Goal: Task Accomplishment & Management: Manage account settings

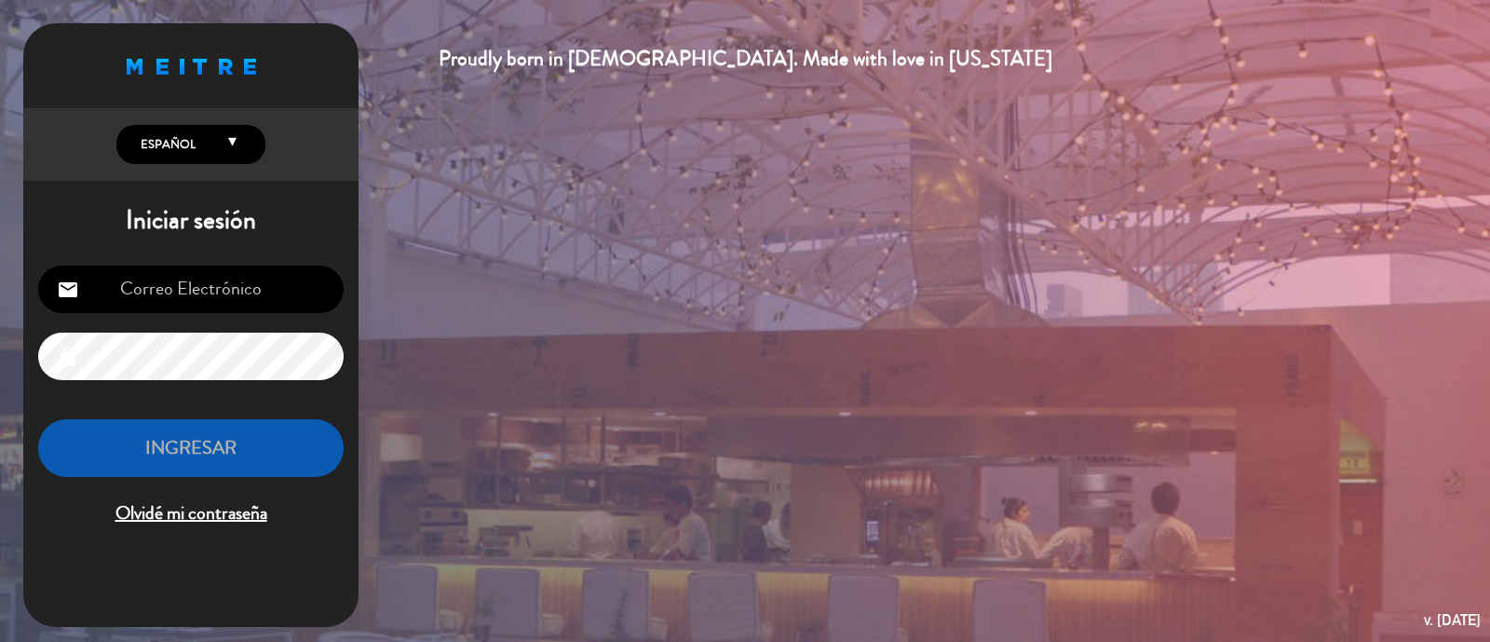
click at [182, 280] on input "email" at bounding box center [190, 288] width 305 height 47
type input "[EMAIL_ADDRESS][DOMAIN_NAME]"
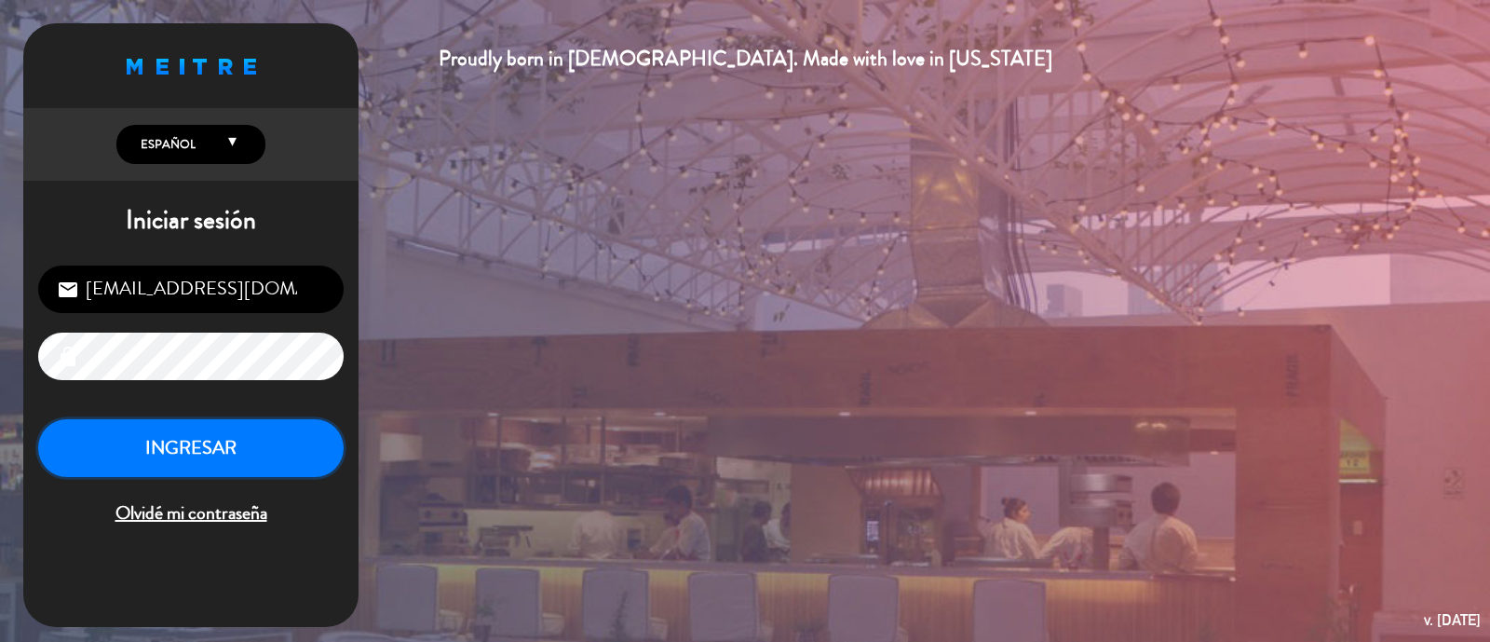
click at [184, 438] on button "INGRESAR" at bounding box center [190, 448] width 305 height 59
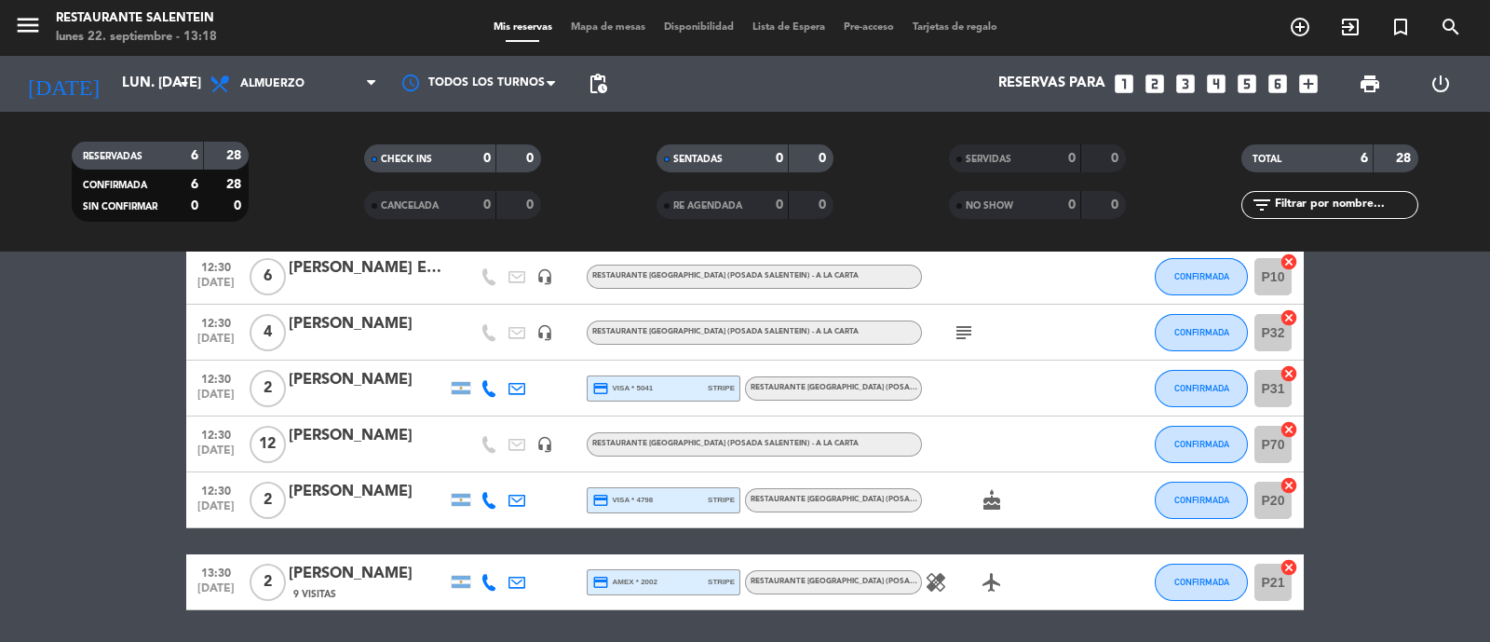
scroll to position [149, 0]
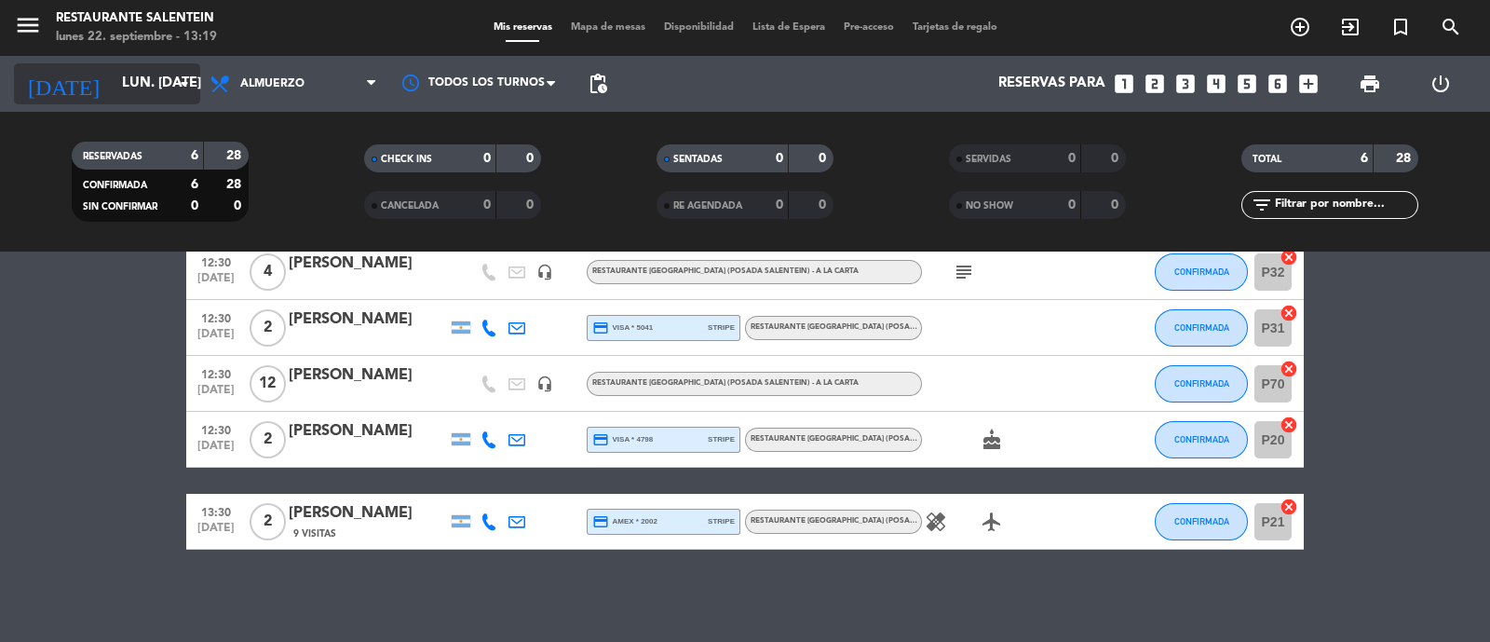
click at [154, 91] on input "lun. [DATE]" at bounding box center [203, 83] width 180 height 35
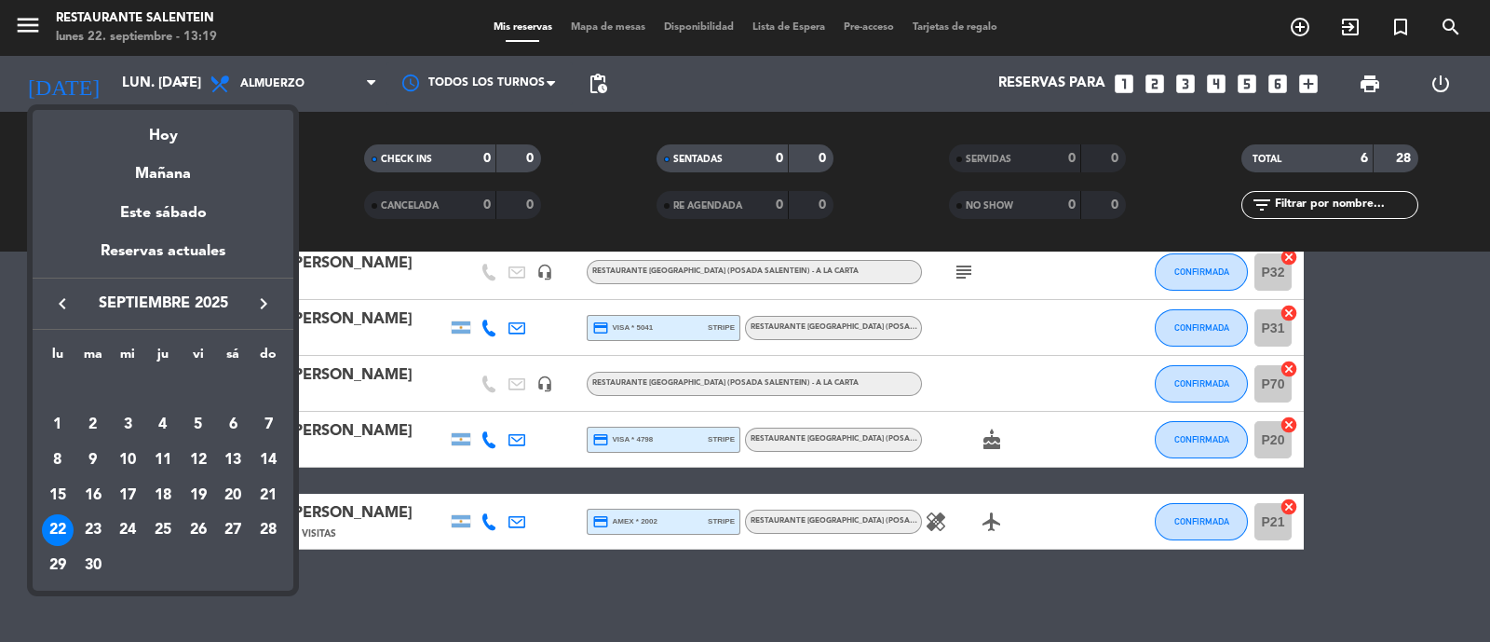
click at [264, 309] on icon "keyboard_arrow_right" at bounding box center [263, 303] width 22 height 22
click at [263, 303] on icon "keyboard_arrow_right" at bounding box center [263, 303] width 22 height 22
click at [265, 524] on div "30" at bounding box center [268, 530] width 32 height 32
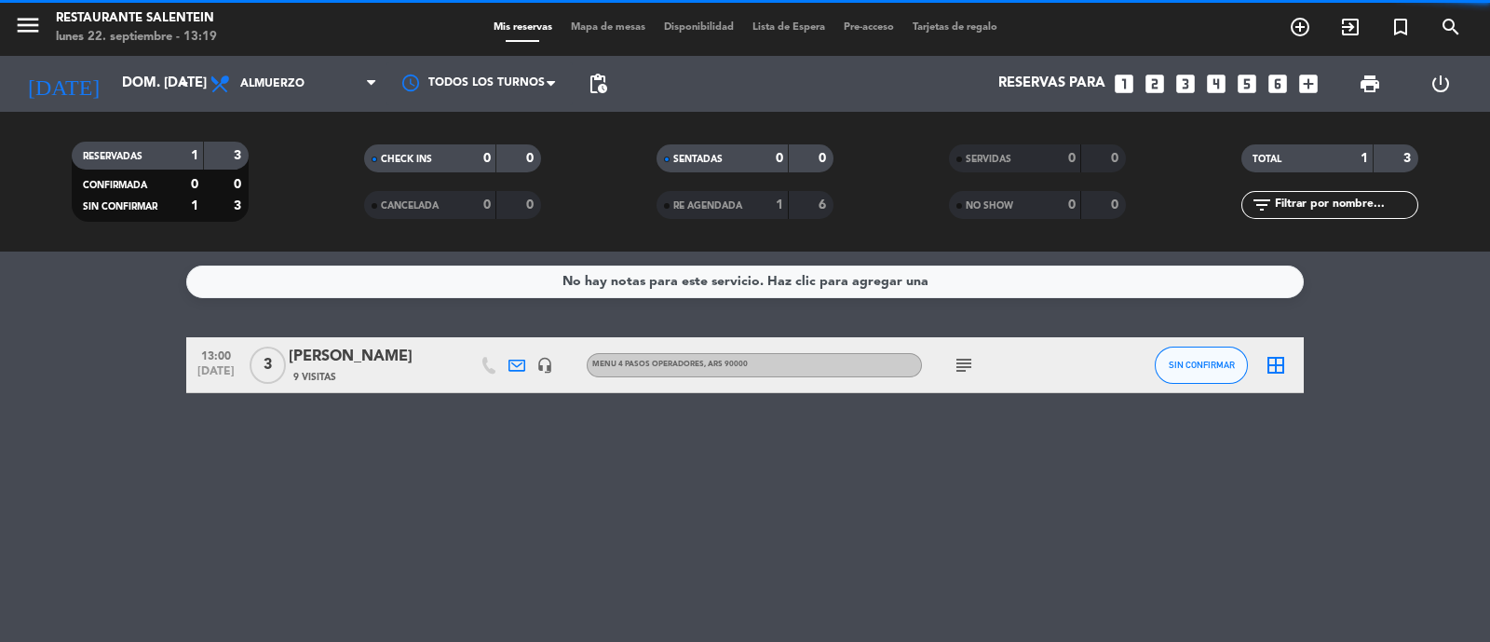
scroll to position [0, 0]
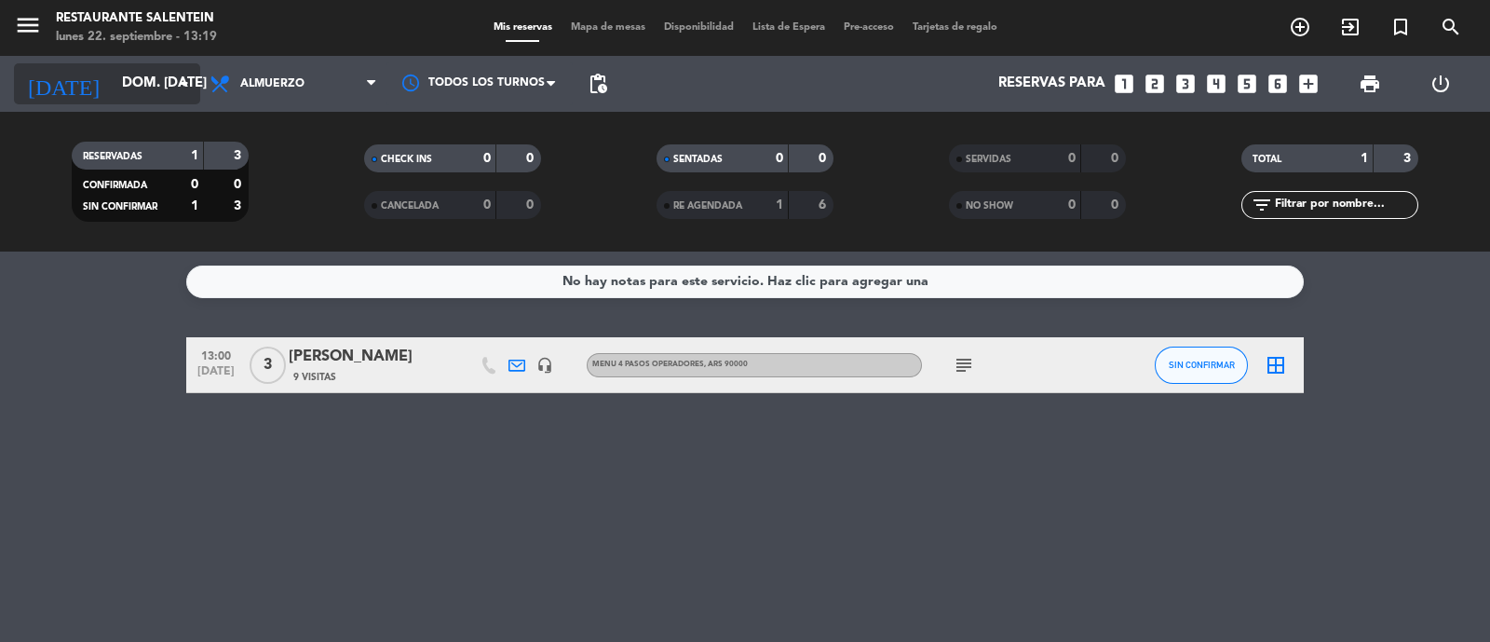
click at [174, 87] on icon "arrow_drop_down" at bounding box center [184, 84] width 22 height 22
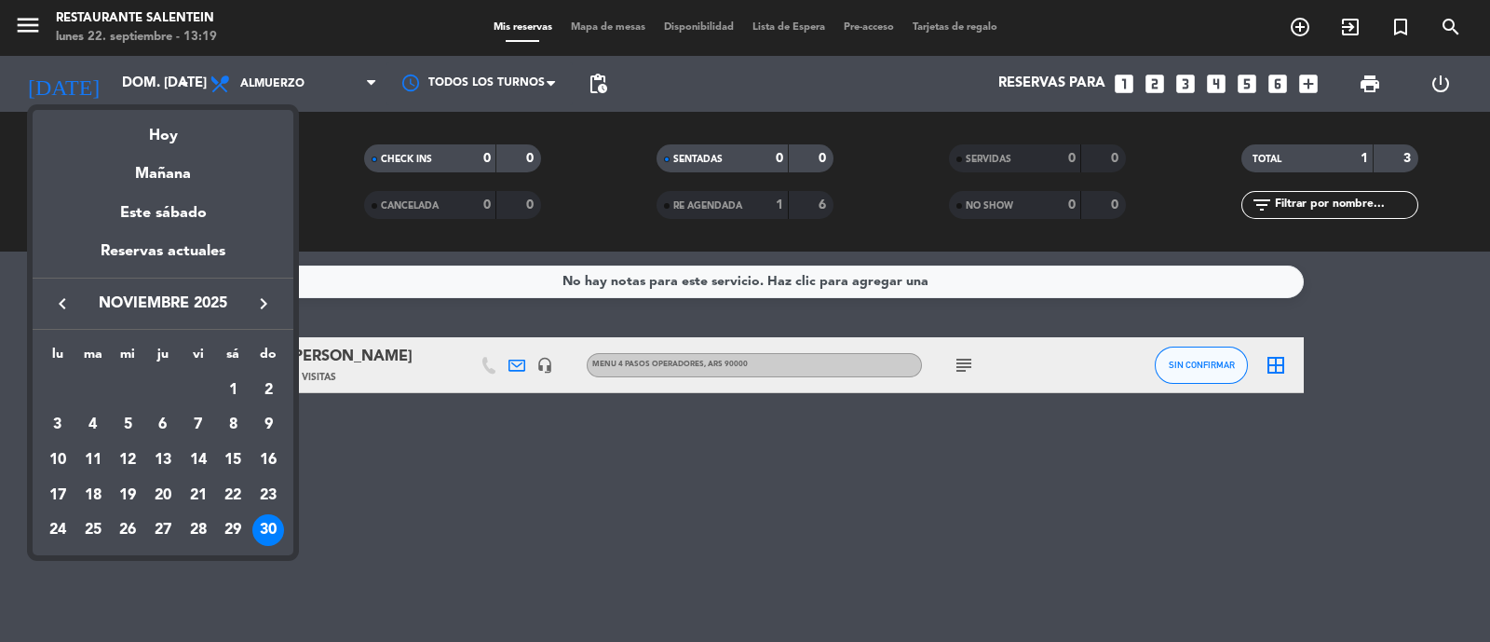
click at [257, 297] on icon "keyboard_arrow_right" at bounding box center [263, 303] width 22 height 22
click at [61, 419] on div "1" at bounding box center [58, 425] width 32 height 32
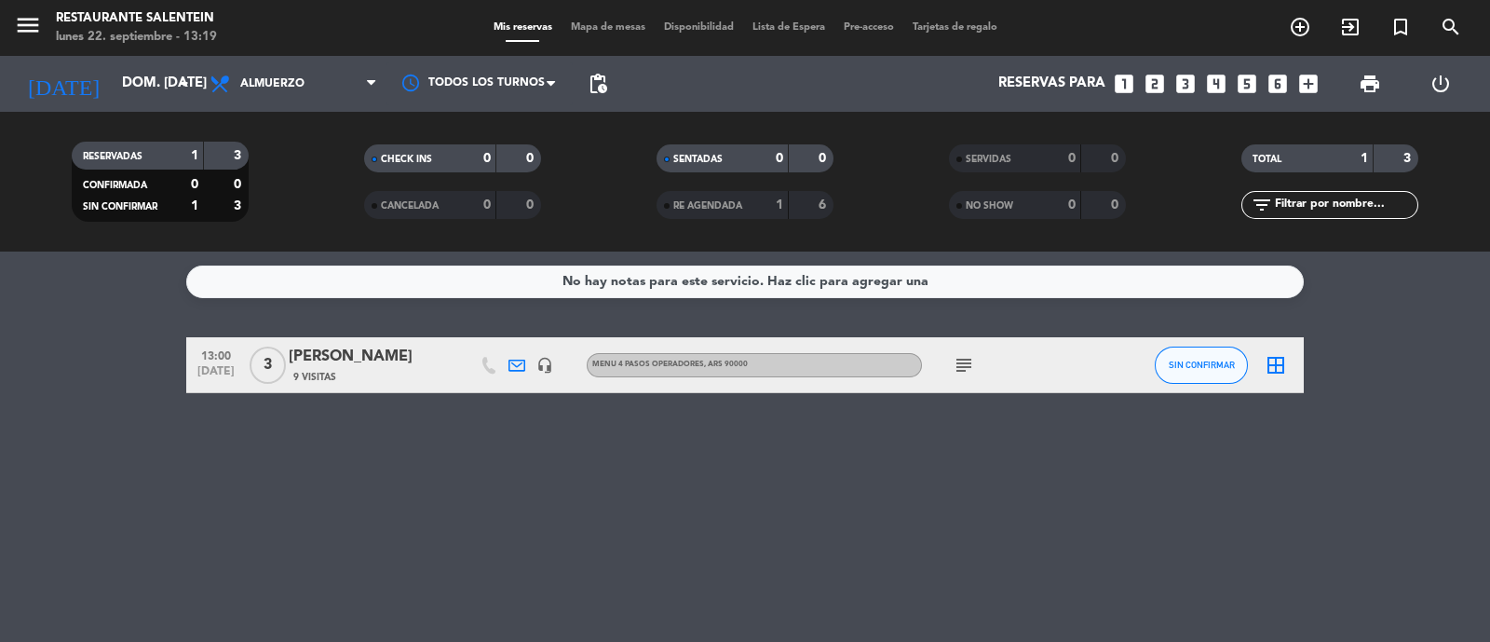
type input "lun. 1 dic."
